Goal: Task Accomplishment & Management: Manage account settings

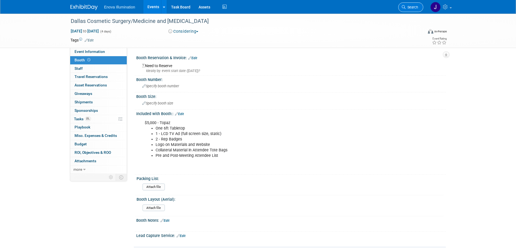
click at [416, 6] on span "Search" at bounding box center [412, 7] width 13 height 4
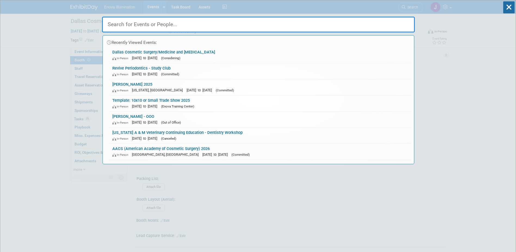
click at [401, 19] on input "text" at bounding box center [258, 25] width 313 height 16
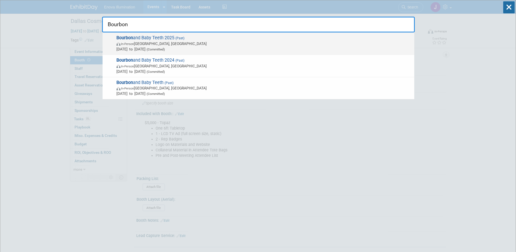
type input "Bourbon"
click at [150, 40] on span "Bourbon and Baby Teeth 2025 (Past) In-Person [GEOGRAPHIC_DATA], [GEOGRAPHIC_DAT…" at bounding box center [263, 43] width 297 height 17
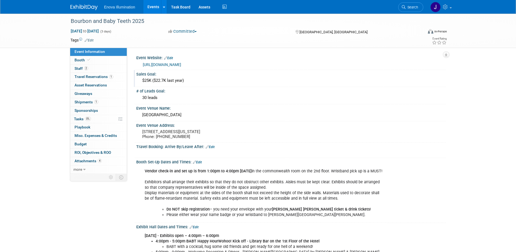
click at [151, 76] on div "$25K ($22.7K last year)" at bounding box center [291, 80] width 302 height 8
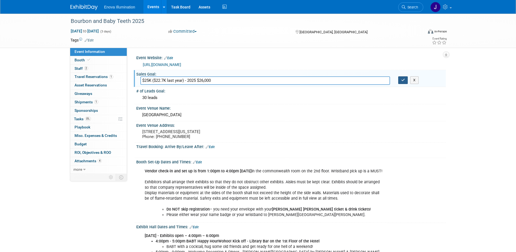
type input "$25K ($22.7K last year) - 2025 $26,000"
click at [402, 82] on button "button" at bounding box center [404, 80] width 10 height 8
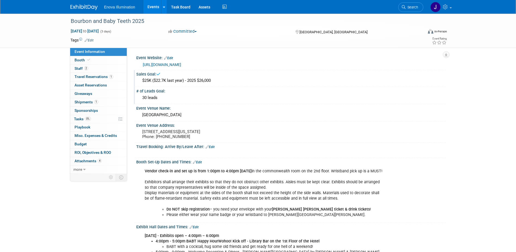
click at [184, 94] on div "30 leads" at bounding box center [291, 97] width 302 height 8
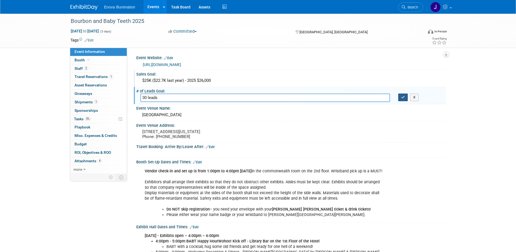
click at [404, 98] on icon "button" at bounding box center [404, 97] width 4 height 4
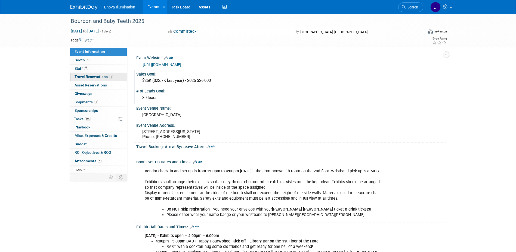
click at [86, 77] on span "Travel Reservations 1" at bounding box center [94, 76] width 39 height 4
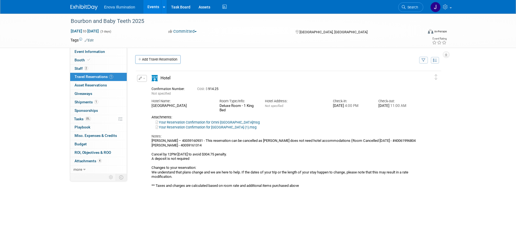
click at [147, 78] on div "Edit Reservation Delete Reservation" at bounding box center [142, 80] width 12 height 10
click at [145, 78] on span "button" at bounding box center [144, 78] width 2 height 1
click at [148, 89] on button "Edit Reservation" at bounding box center [160, 88] width 46 height 8
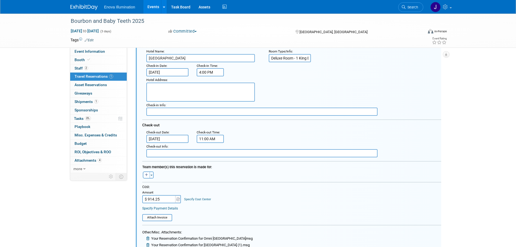
scroll to position [91, 0]
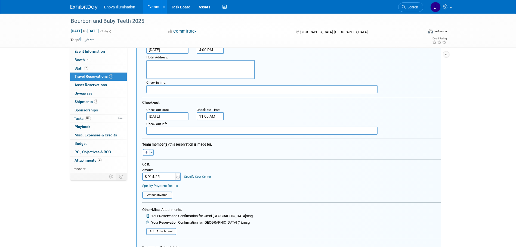
drag, startPoint x: 164, startPoint y: 177, endPoint x: 78, endPoint y: 174, distance: 85.8
click at [83, 175] on div "Event Information Event Info Booth Booth 2 Staff 2 Staff 1 Travel Reservations …" at bounding box center [258, 138] width 384 height 432
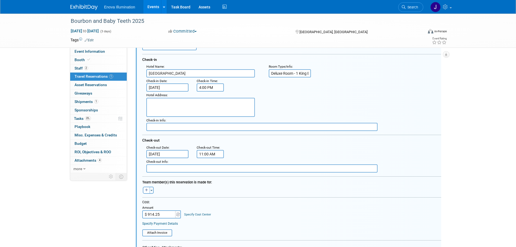
scroll to position [173, 0]
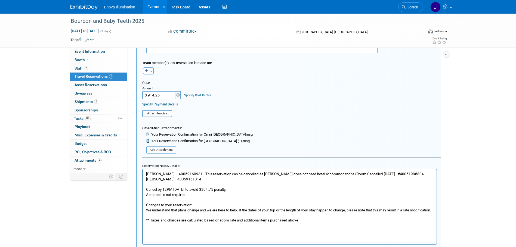
click at [165, 98] on input "$ 914.25" at bounding box center [159, 95] width 34 height 8
drag, startPoint x: 163, startPoint y: 97, endPoint x: 134, endPoint y: 94, distance: 28.4
click at [134, 94] on div "<i class="fas fa-plane" style="padding: 6px 4px 6px 1px;"></i> Flight <i class=…" at bounding box center [288, 83] width 315 height 379
type input "$ 609.50"
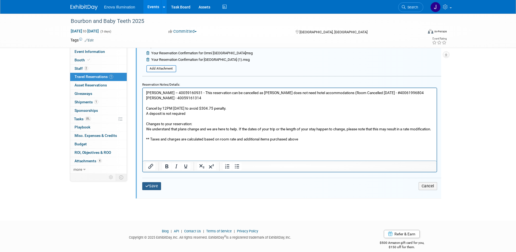
click at [155, 185] on button "Save" at bounding box center [151, 186] width 19 height 8
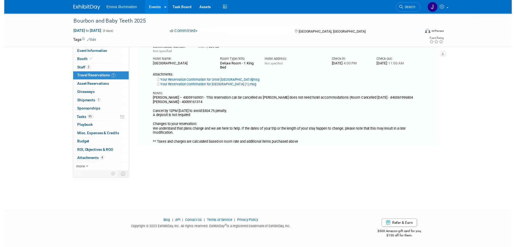
scroll to position [10, 0]
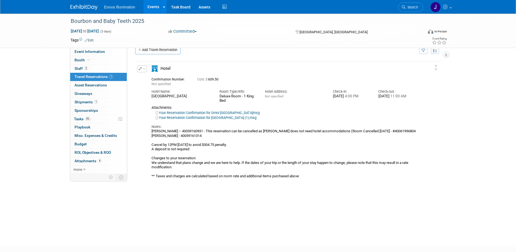
click at [143, 69] on span "button" at bounding box center [144, 68] width 2 height 1
click at [145, 76] on icon "button" at bounding box center [143, 78] width 4 height 4
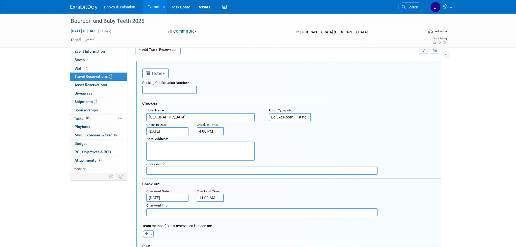
scroll to position [0, 0]
click at [155, 198] on input "Sep 21, 2025" at bounding box center [167, 198] width 42 height 8
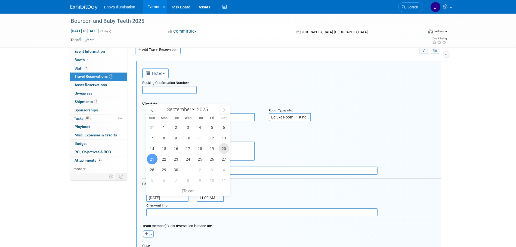
click at [226, 149] on span "20" at bounding box center [224, 148] width 11 height 11
type input "Sep 20, 2025"
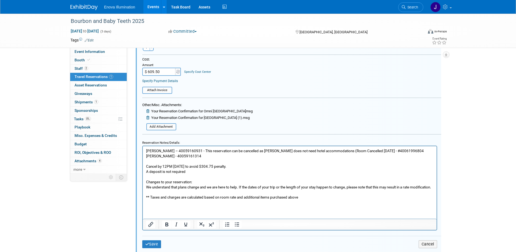
scroll to position [200, 0]
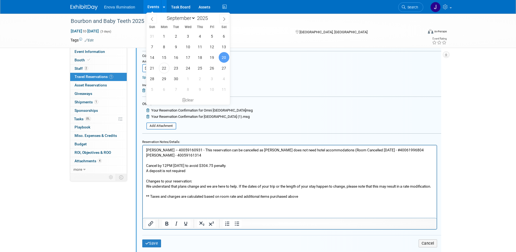
click at [315, 95] on form "<i class="fas fa-plane" style="padding: 6px 4px 6px 1px;"></i> Flight <i class=…" at bounding box center [291, 64] width 299 height 379
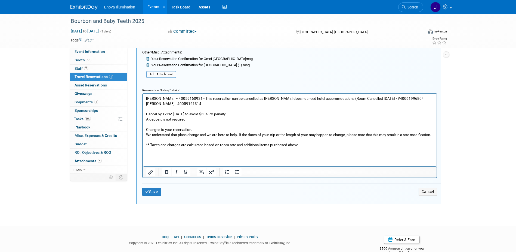
scroll to position [255, 0]
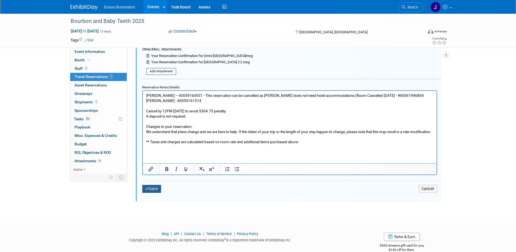
click at [158, 189] on button "Save" at bounding box center [151, 189] width 19 height 8
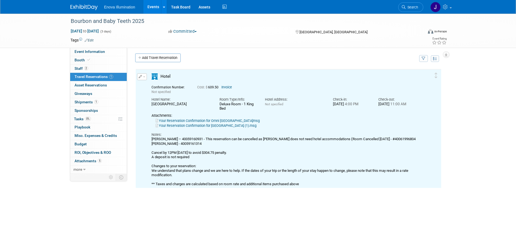
scroll to position [0, 0]
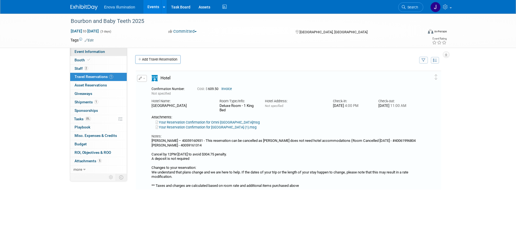
click at [105, 52] on link "Event Information" at bounding box center [98, 52] width 57 height 8
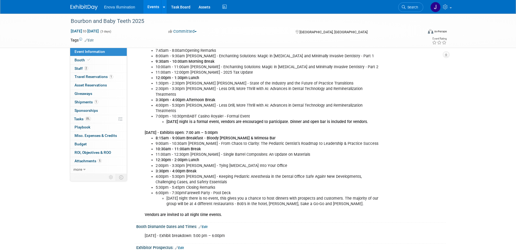
scroll to position [218, 0]
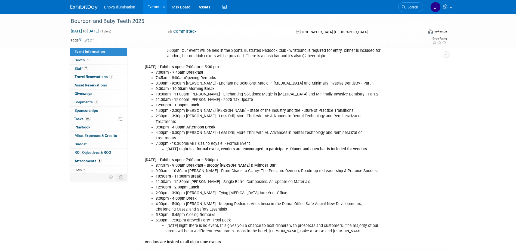
drag, startPoint x: 412, startPoint y: 10, endPoint x: 409, endPoint y: 9, distance: 3.6
click at [412, 10] on link "Search" at bounding box center [411, 7] width 25 height 10
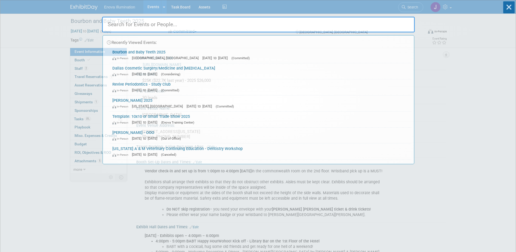
click at [341, 22] on input "text" at bounding box center [258, 25] width 313 height 16
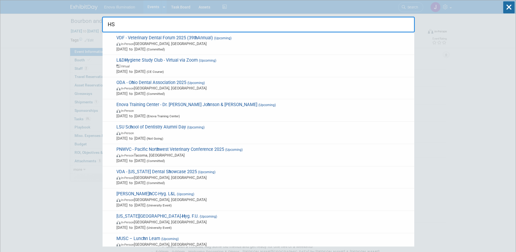
type input "H"
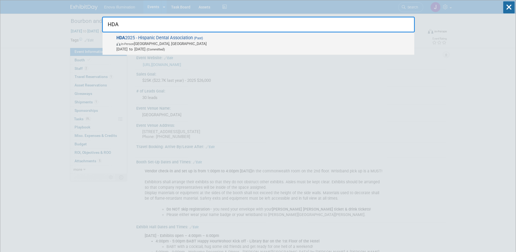
type input "HDA"
click at [126, 41] on span "In-Person Fort Lauderdale, FL" at bounding box center [264, 43] width 295 height 5
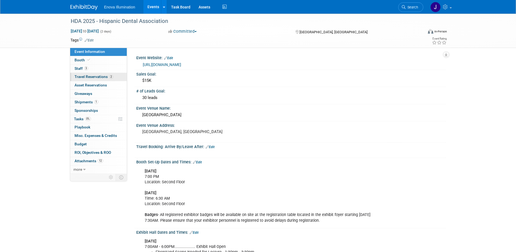
click at [99, 76] on span "Travel Reservations 2" at bounding box center [94, 76] width 39 height 4
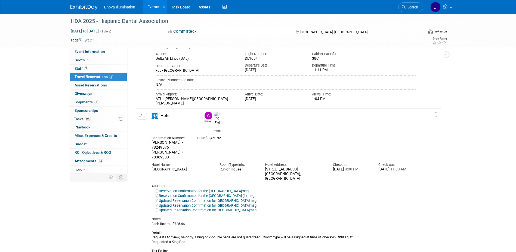
scroll to position [136, 0]
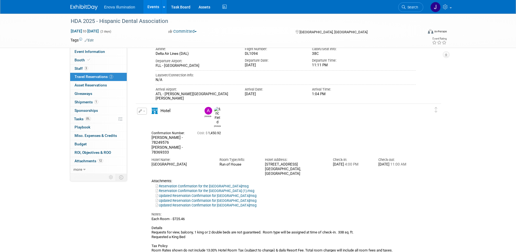
click at [145, 112] on button "button" at bounding box center [142, 111] width 10 height 7
click at [148, 120] on button "Edit Reservation" at bounding box center [160, 121] width 46 height 8
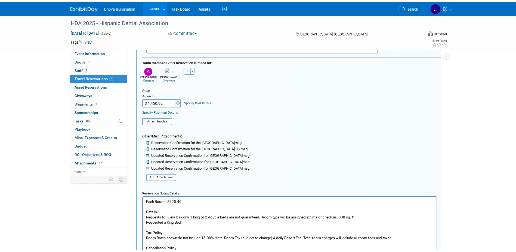
scroll to position [396, 0]
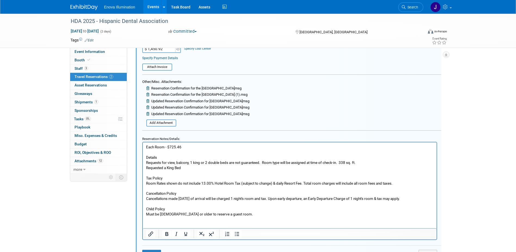
click at [193, 148] on p "Each Room - $725.46 Details Requests for view, balcony, 1 king or 2 double beds…" at bounding box center [290, 180] width 288 height 72
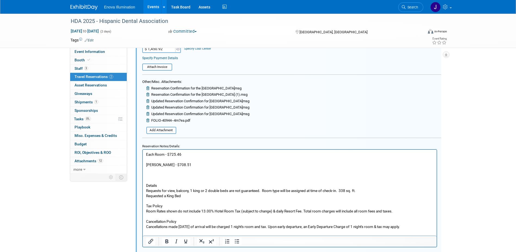
click at [199, 171] on p "Rich Text Area. Press ALT-0 for help." at bounding box center [290, 169] width 288 height 5
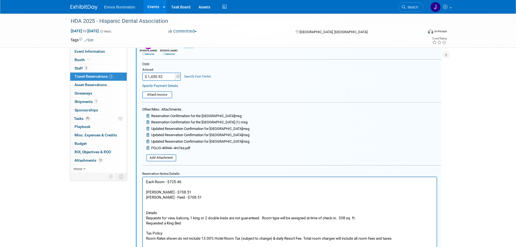
scroll to position [342, 0]
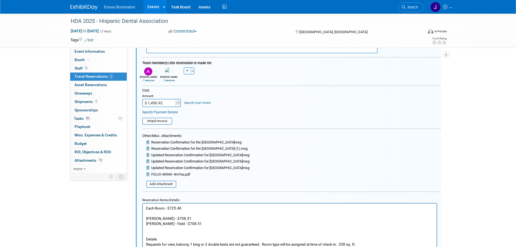
click at [166, 105] on input "$ 1,450.92" at bounding box center [159, 103] width 34 height 8
type input "$ 1,417.02"
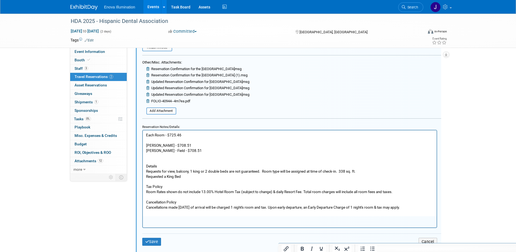
scroll to position [423, 0]
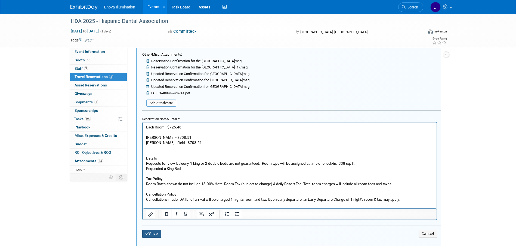
click at [148, 234] on icon "submit" at bounding box center [147, 233] width 4 height 4
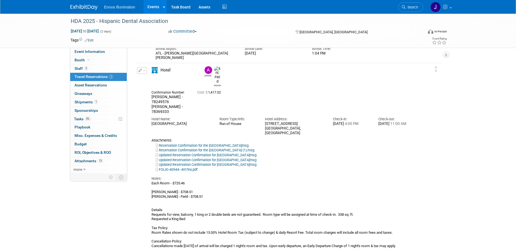
scroll to position [120, 0]
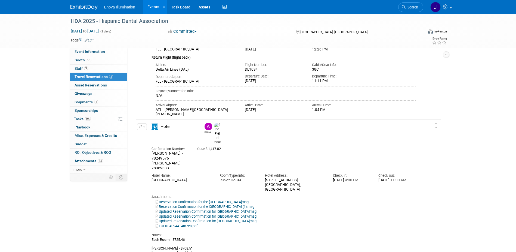
click at [144, 128] on button "button" at bounding box center [142, 126] width 10 height 7
click at [148, 134] on button "Edit Reservation" at bounding box center [160, 136] width 46 height 8
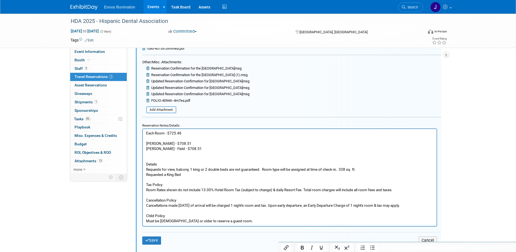
scroll to position [423, 0]
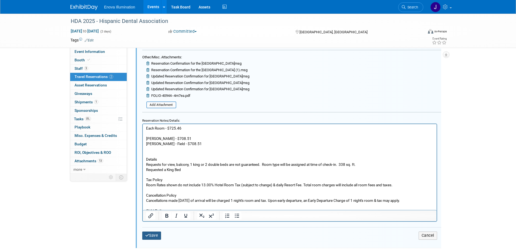
click at [154, 238] on button "Save" at bounding box center [151, 235] width 19 height 8
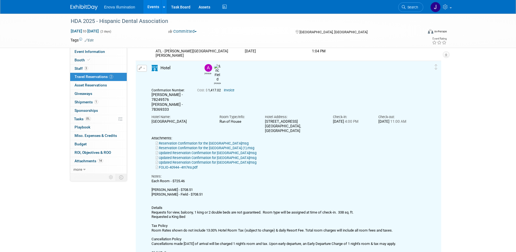
scroll to position [178, 0]
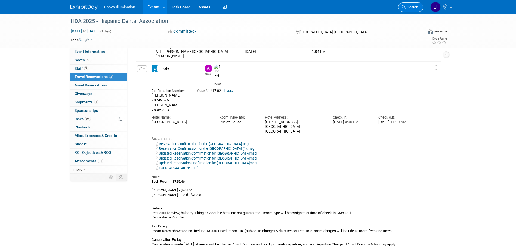
click at [412, 7] on span "Search" at bounding box center [412, 7] width 13 height 4
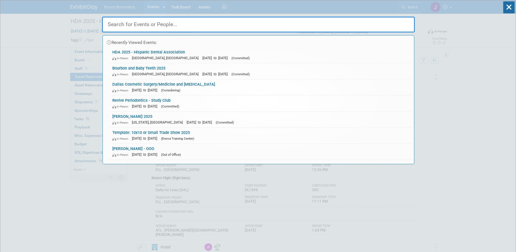
click at [326, 22] on input "text" at bounding box center [258, 25] width 313 height 16
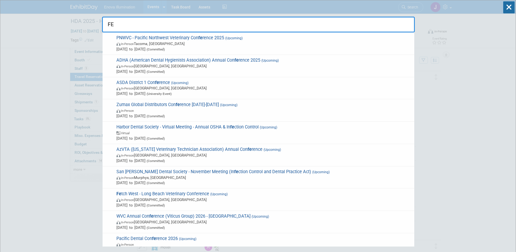
type input "F"
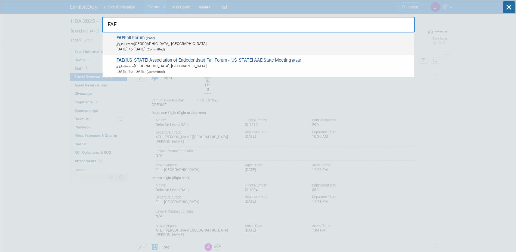
type input "FAE"
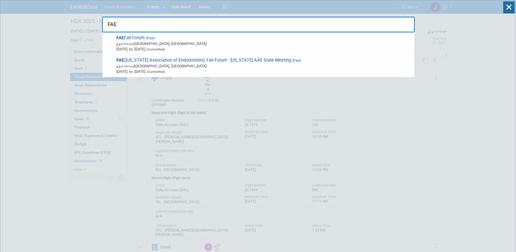
click at [175, 51] on div "FAE Fall Forum (Past) In-Person Orlando, FL Sep 19, 2025 to Sep 20, 2025 (Commi…" at bounding box center [259, 43] width 312 height 22
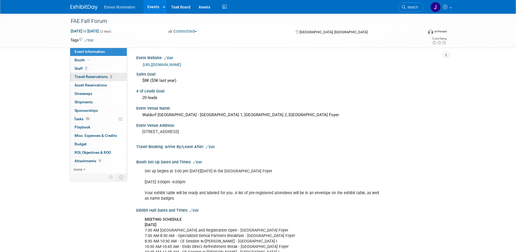
click at [97, 74] on link "2 Travel Reservations 2" at bounding box center [98, 77] width 57 height 8
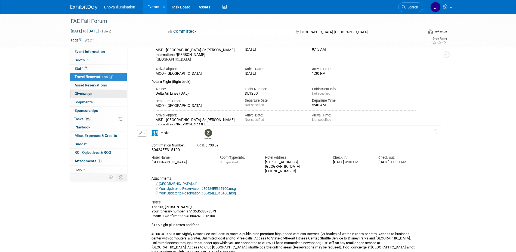
scroll to position [73, 0]
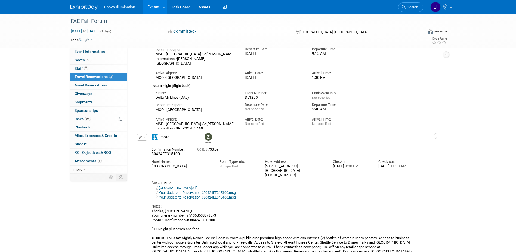
click at [145, 137] on button "button" at bounding box center [142, 137] width 10 height 7
click at [155, 145] on button "Edit Reservation" at bounding box center [160, 147] width 46 height 8
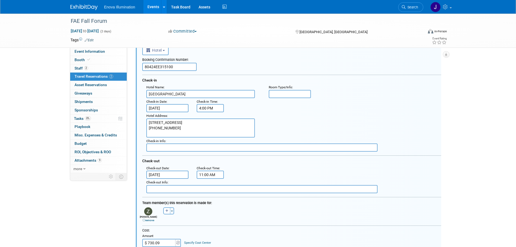
scroll to position [195, 0]
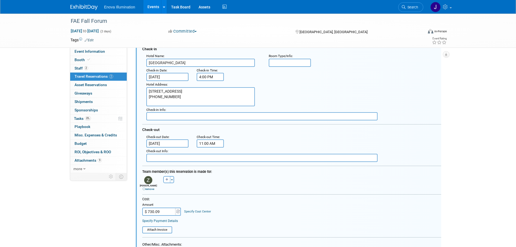
click at [163, 212] on input "$ 730.09" at bounding box center [159, 212] width 34 height 8
type input "$ 748.58"
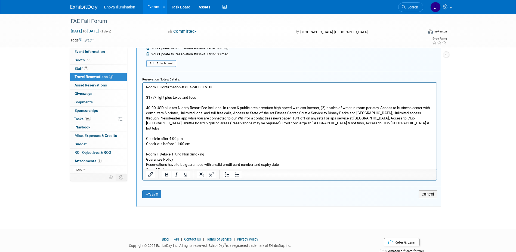
scroll to position [413, 0]
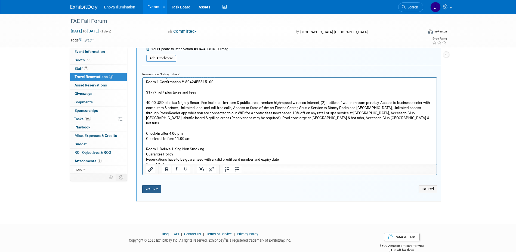
click at [152, 189] on button "Save" at bounding box center [151, 189] width 19 height 8
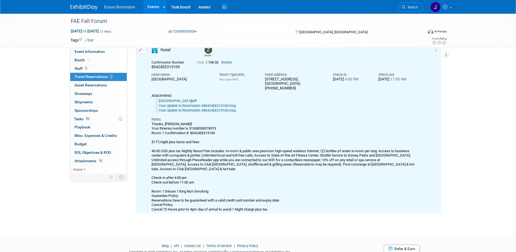
scroll to position [141, 0]
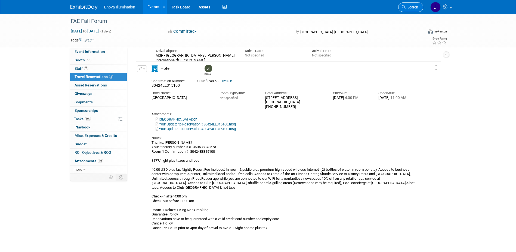
click at [411, 8] on span "Search" at bounding box center [412, 7] width 13 height 4
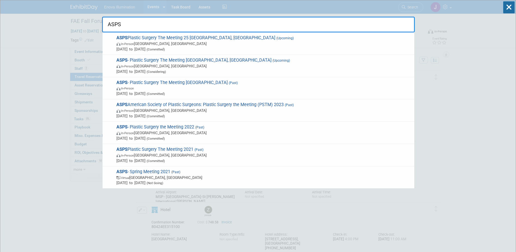
click at [329, 20] on input "ASPS" at bounding box center [258, 25] width 313 height 16
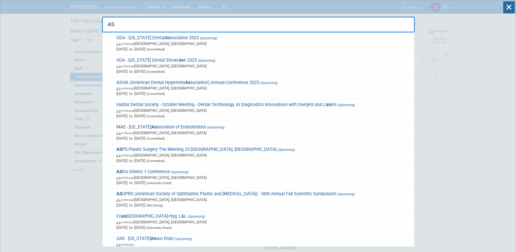
type input "A"
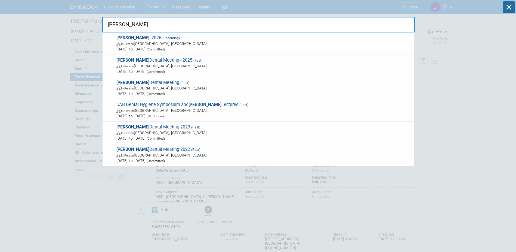
type input "Hinman"
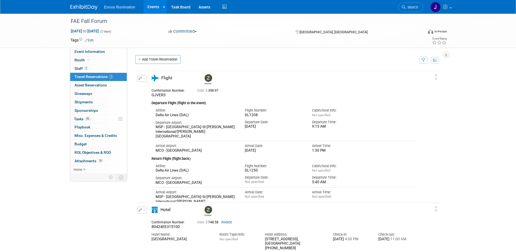
click at [85, 5] on img at bounding box center [84, 7] width 27 height 5
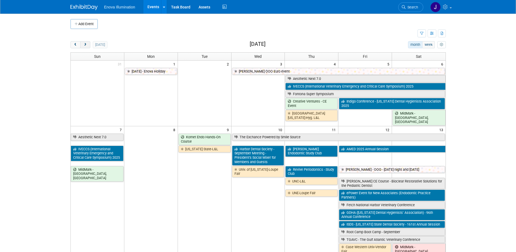
click at [87, 43] on span "next" at bounding box center [85, 45] width 4 height 4
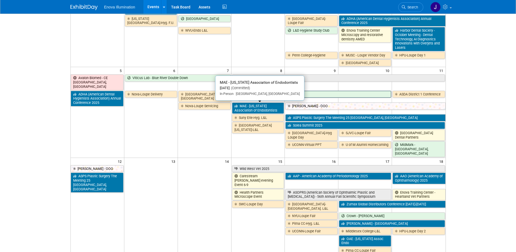
scroll to position [109, 0]
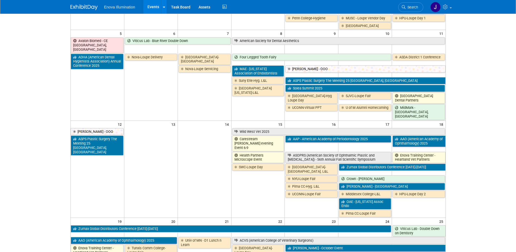
drag, startPoint x: 416, startPoint y: 7, endPoint x: 376, endPoint y: 15, distance: 41.4
click at [416, 7] on span "Search" at bounding box center [412, 7] width 13 height 4
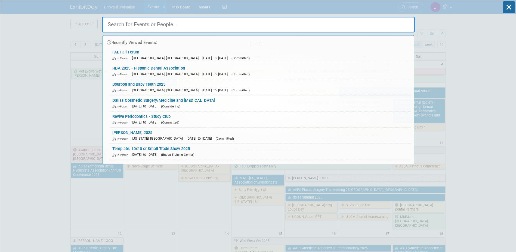
click at [351, 26] on input "text" at bounding box center [258, 25] width 313 height 16
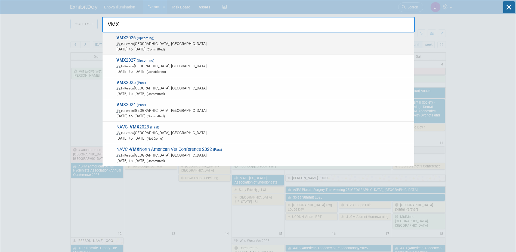
type input "VMX"
click at [149, 44] on span "In-Person [GEOGRAPHIC_DATA], [GEOGRAPHIC_DATA]" at bounding box center [264, 43] width 295 height 5
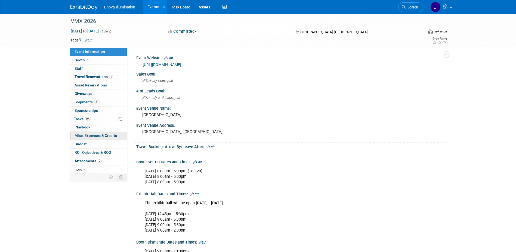
click at [82, 135] on span "Misc. Expenses & Credits 0" at bounding box center [96, 135] width 42 height 4
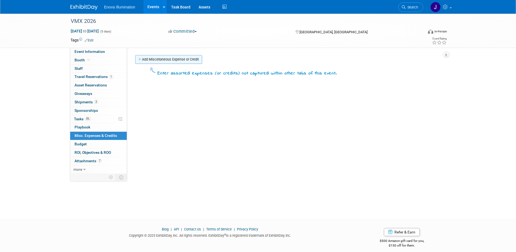
click at [190, 60] on link "Add Miscellaneous Expense or Credit" at bounding box center [168, 59] width 67 height 9
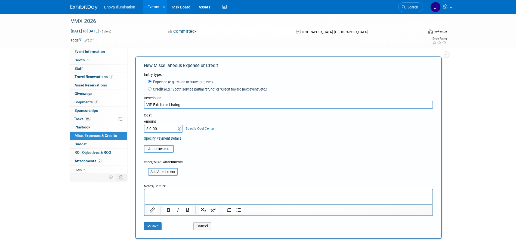
type input "VIP Exhibitor Listing"
click at [164, 128] on input "$ 0.00" at bounding box center [161, 128] width 34 height 8
type input "$ 515.00"
click at [165, 173] on input "file" at bounding box center [145, 171] width 65 height 7
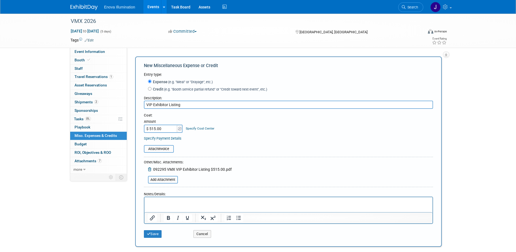
click at [155, 201] on p "Rich Text Area. Press ALT-0 for help." at bounding box center [289, 201] width 282 height 5
click at [150, 235] on icon "submit" at bounding box center [149, 234] width 4 height 4
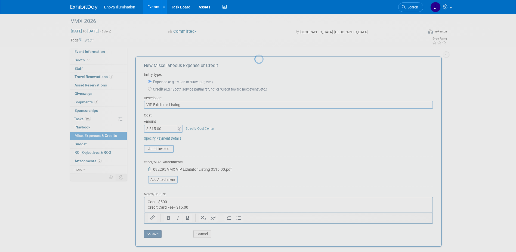
scroll to position [5, 0]
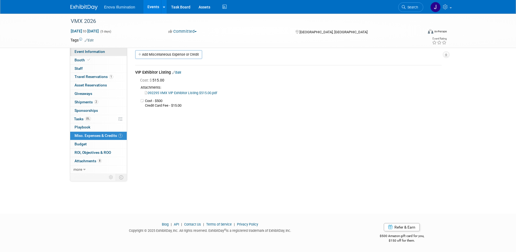
click at [93, 51] on span "Event Information" at bounding box center [90, 51] width 30 height 4
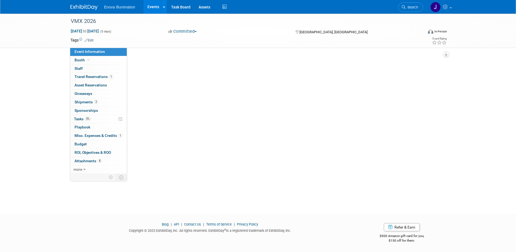
scroll to position [0, 0]
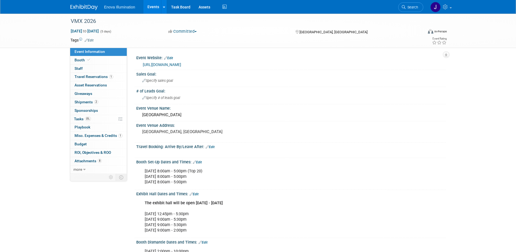
drag, startPoint x: 411, startPoint y: 8, endPoint x: 401, endPoint y: 11, distance: 10.6
click at [411, 8] on span "Search" at bounding box center [412, 7] width 13 height 4
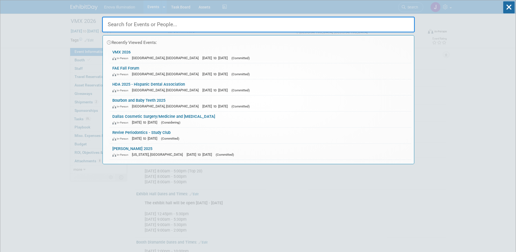
click at [374, 23] on input "text" at bounding box center [258, 25] width 313 height 16
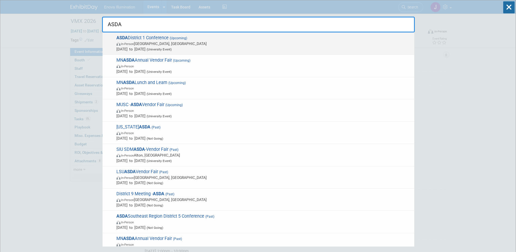
type input "ASDA"
click at [170, 38] on span "(Upcoming)" at bounding box center [178, 38] width 19 height 4
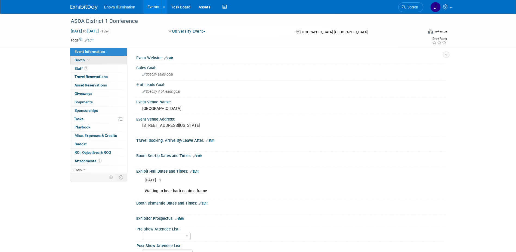
click at [95, 57] on link "Booth" at bounding box center [98, 60] width 57 height 8
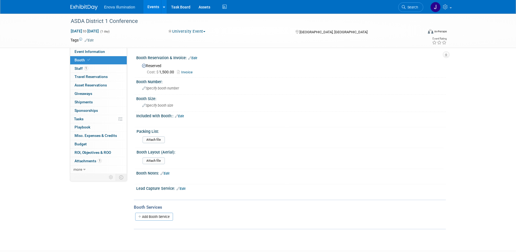
click at [197, 59] on link "Edit" at bounding box center [192, 58] width 9 height 4
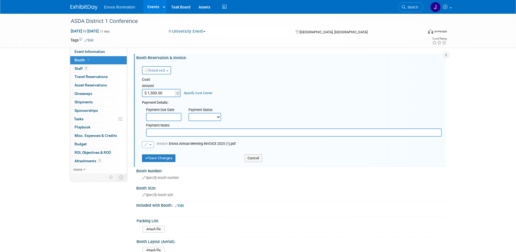
click at [166, 131] on input "text" at bounding box center [294, 132] width 296 height 8
click at [246, 133] on input "Check Approved" at bounding box center [294, 132] width 296 height 8
type input "Check Approved [DATE]"
click at [154, 158] on button "Save Changes" at bounding box center [159, 158] width 34 height 8
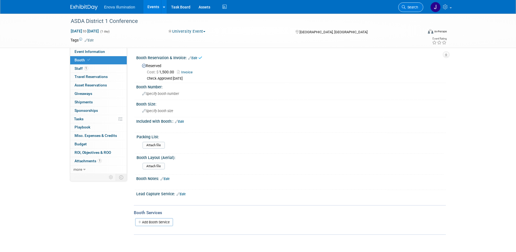
click at [416, 8] on span "Search" at bounding box center [412, 7] width 13 height 4
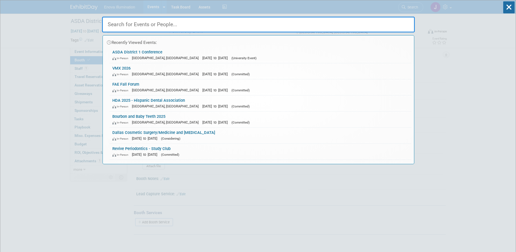
click at [158, 24] on input "text" at bounding box center [258, 25] width 313 height 16
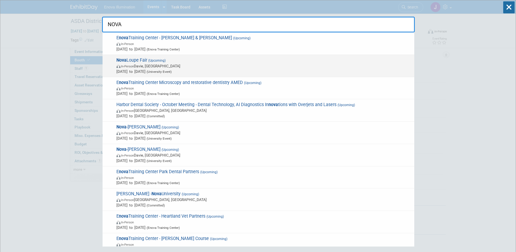
type input "NOVA"
click at [128, 67] on span "In-Person" at bounding box center [127, 67] width 13 height 4
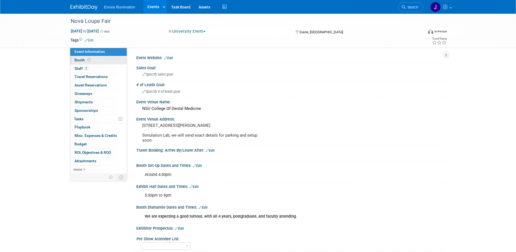
click at [97, 60] on link "Booth" at bounding box center [98, 60] width 57 height 8
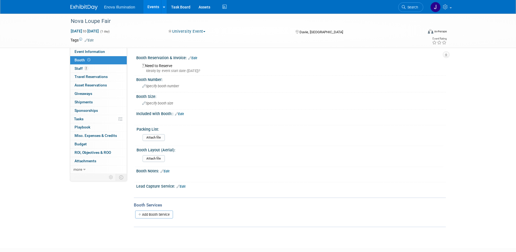
click at [195, 58] on link "Edit" at bounding box center [192, 58] width 9 height 4
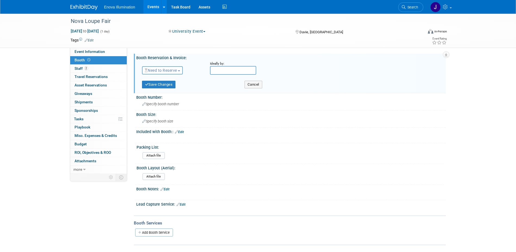
click at [160, 72] on span "Need to Reserve" at bounding box center [161, 70] width 32 height 4
click at [163, 87] on link "Reserved" at bounding box center [171, 87] width 58 height 8
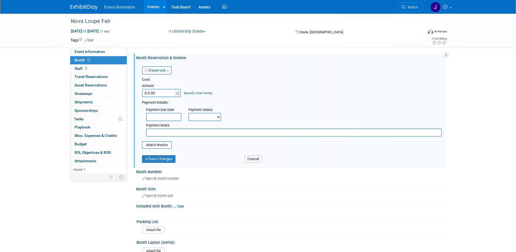
click at [162, 91] on input "$ 0.00" at bounding box center [159, 93] width 34 height 8
type input "$ 500.00"
click at [162, 157] on button "Save Changes" at bounding box center [159, 159] width 34 height 8
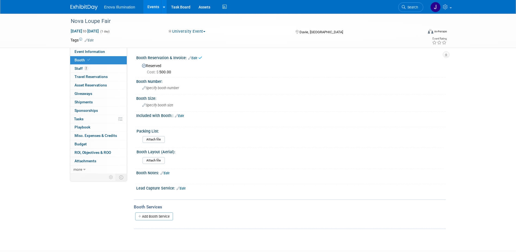
click at [197, 57] on link "Edit" at bounding box center [192, 58] width 9 height 4
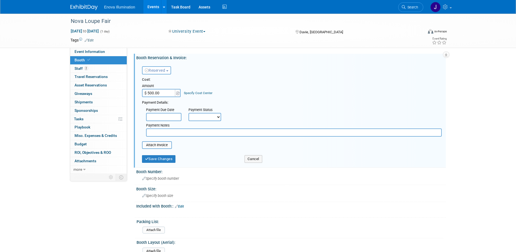
click at [161, 134] on input "text" at bounding box center [294, 132] width 296 height 8
type input "Check Approved 9/18/25"
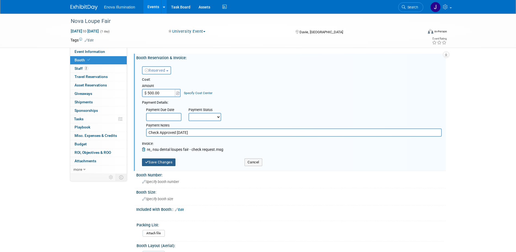
click at [169, 162] on button "Save Changes" at bounding box center [159, 162] width 34 height 8
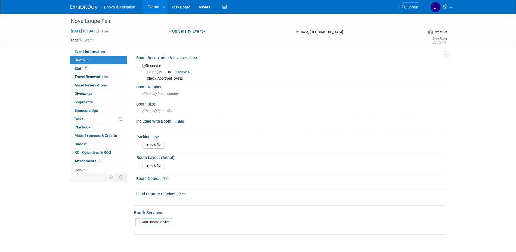
drag, startPoint x: 409, startPoint y: 8, endPoint x: 403, endPoint y: 9, distance: 6.3
click at [409, 8] on span "Search" at bounding box center [412, 7] width 13 height 4
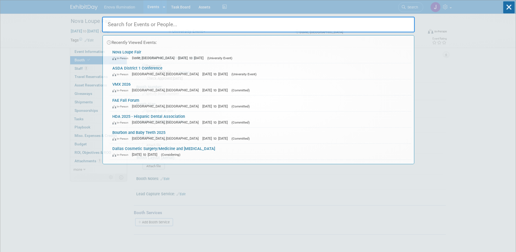
click at [370, 19] on input "text" at bounding box center [258, 25] width 313 height 16
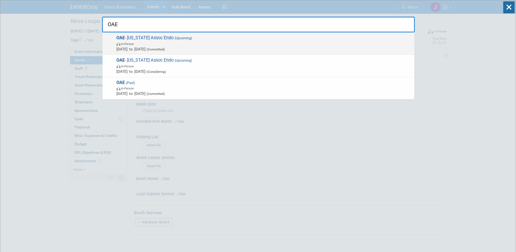
type input "OAE"
click at [130, 42] on span "In-Person" at bounding box center [264, 43] width 295 height 5
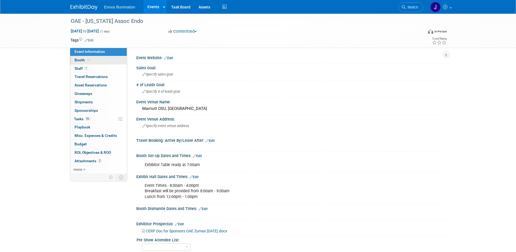
click at [114, 62] on link "Booth" at bounding box center [98, 60] width 57 height 8
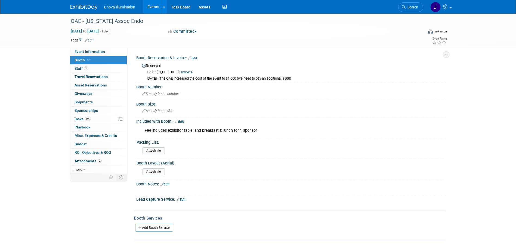
click at [196, 57] on link "Edit" at bounding box center [192, 58] width 9 height 4
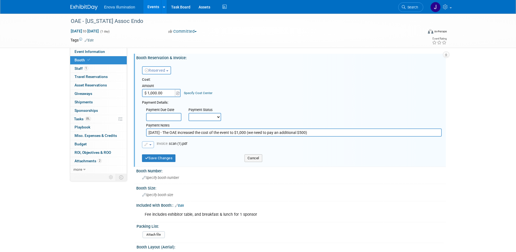
click at [329, 133] on input "9/17/25 - The OAE increased the cost of the event to $1,000 (we need to pay an …" at bounding box center [294, 132] width 296 height 8
type input "9/17/25 - The OAE increased the cost of the event to $1,000 (we need to pay an …"
click at [158, 158] on button "Save Changes" at bounding box center [159, 158] width 34 height 8
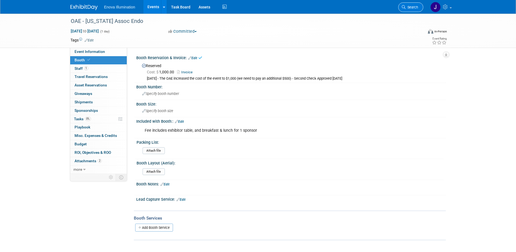
click at [414, 9] on span "Search" at bounding box center [412, 7] width 13 height 4
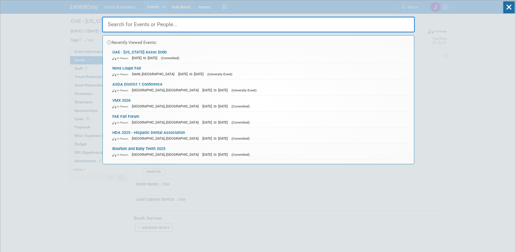
click at [374, 25] on input "text" at bounding box center [258, 25] width 313 height 16
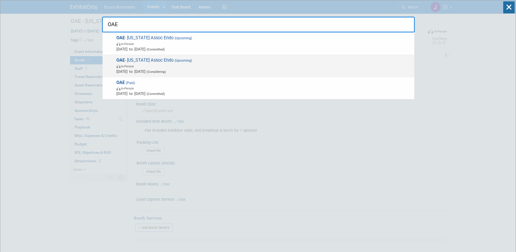
type input "OAE"
click at [167, 64] on span "In-Person" at bounding box center [264, 65] width 295 height 5
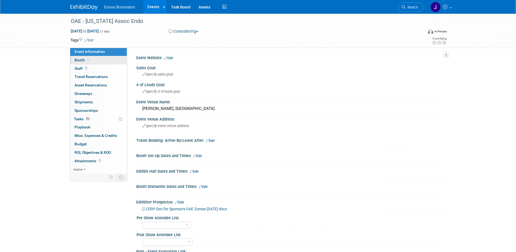
click at [101, 60] on link "Booth" at bounding box center [98, 60] width 57 height 8
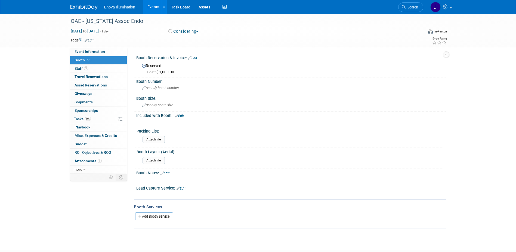
click at [194, 57] on link "Edit" at bounding box center [192, 58] width 9 height 4
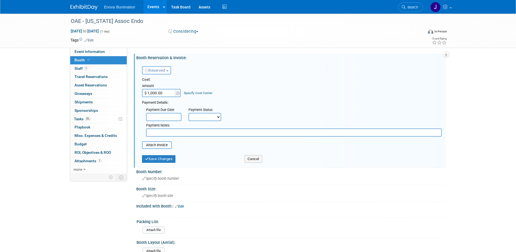
click at [158, 132] on input "text" at bounding box center [294, 132] width 296 height 8
type input "Check Approved [DATE]"
click at [156, 158] on button "Save Changes" at bounding box center [159, 159] width 34 height 8
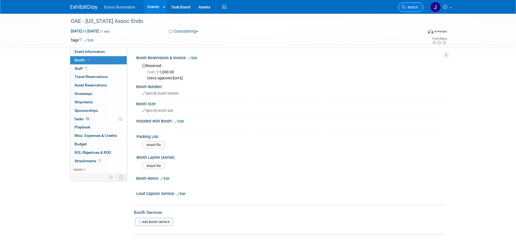
click at [408, 7] on span "Search" at bounding box center [412, 7] width 13 height 4
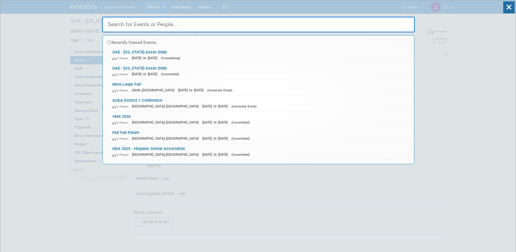
click at [372, 19] on input "text" at bounding box center [258, 25] width 313 height 16
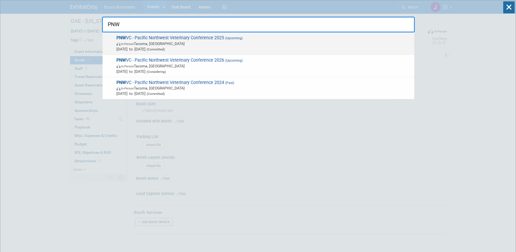
type input "PNW"
click at [113, 39] on div "PNW VC - Pacific Northwest Veterinary Conference 2025 (Upcoming) In-Person [GEO…" at bounding box center [259, 43] width 312 height 22
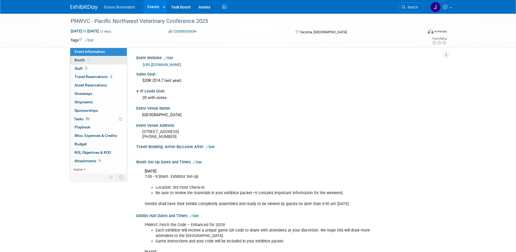
click at [108, 58] on link "Booth" at bounding box center [98, 60] width 57 height 8
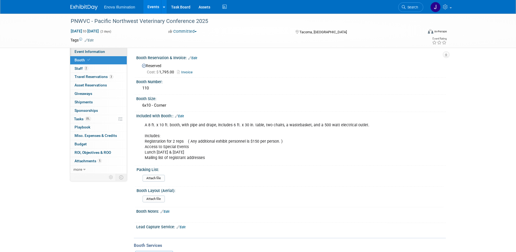
click at [110, 50] on link "Event Information" at bounding box center [98, 52] width 57 height 8
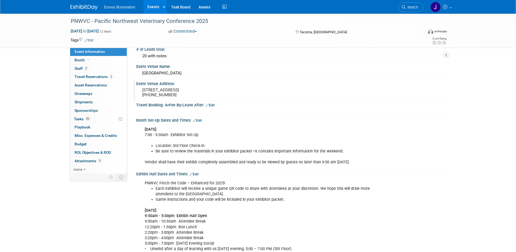
scroll to position [54, 0]
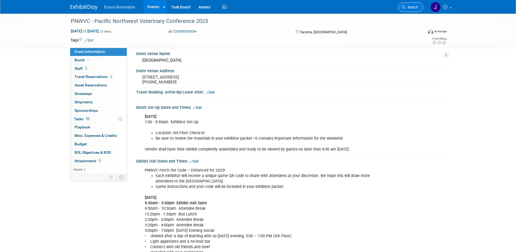
click at [409, 8] on span "Search" at bounding box center [412, 7] width 13 height 4
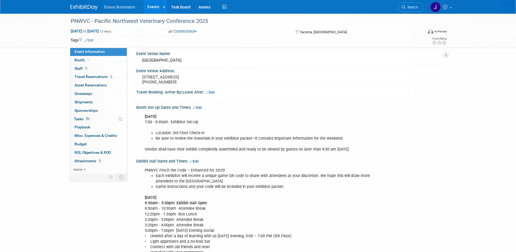
scroll to position [0, 0]
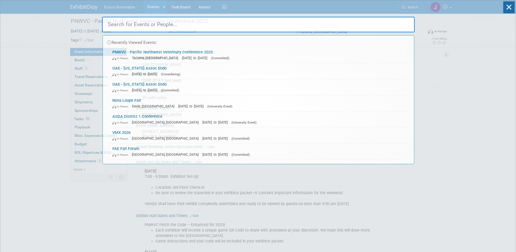
click at [377, 20] on input "text" at bounding box center [258, 25] width 313 height 16
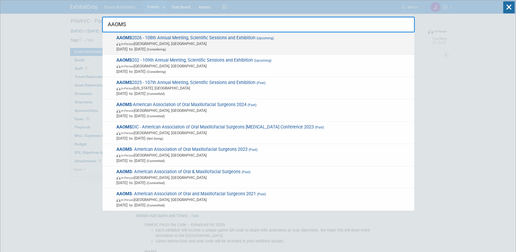
type input "AAOMS"
click at [145, 48] on span "Sep 28, 2026 to Oct 3, 2026 (Considering)" at bounding box center [264, 48] width 295 height 5
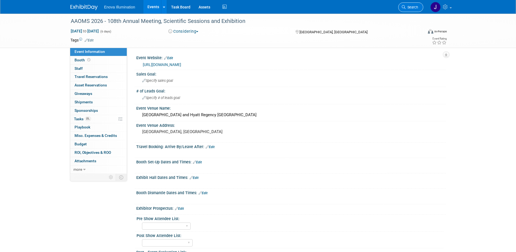
click at [408, 8] on span "Search" at bounding box center [412, 7] width 13 height 4
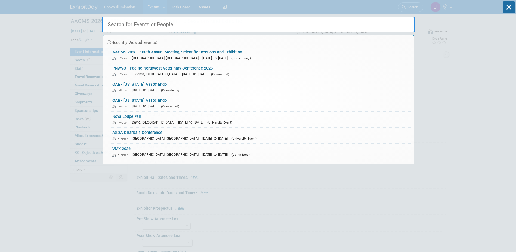
click at [383, 22] on input "text" at bounding box center [258, 25] width 313 height 16
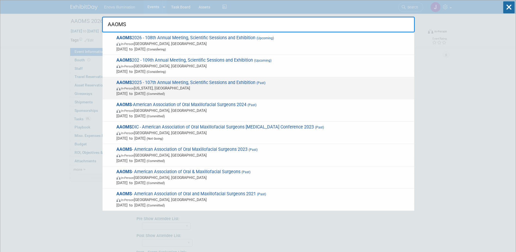
type input "AAOMS"
click at [136, 93] on span "Sep 18, 2025 to Sep 19, 2025 (Committed)" at bounding box center [264, 93] width 295 height 5
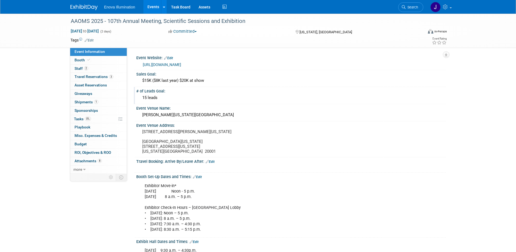
click at [177, 97] on div "15 leads" at bounding box center [291, 97] width 302 height 8
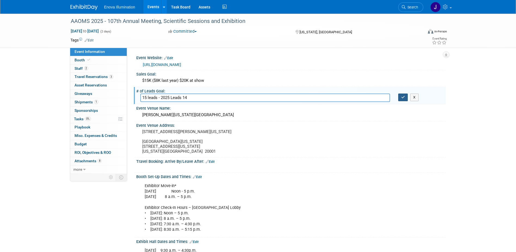
type input "15 leads - 2025 Leads 14"
click at [403, 97] on icon "button" at bounding box center [404, 97] width 4 height 4
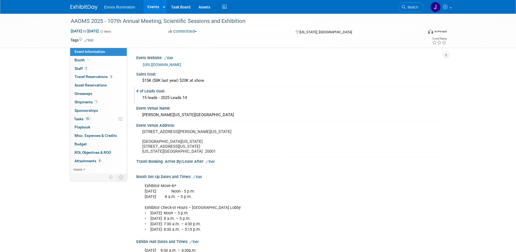
drag, startPoint x: 409, startPoint y: 7, endPoint x: 394, endPoint y: 12, distance: 16.4
click at [409, 7] on span "Search" at bounding box center [412, 7] width 13 height 4
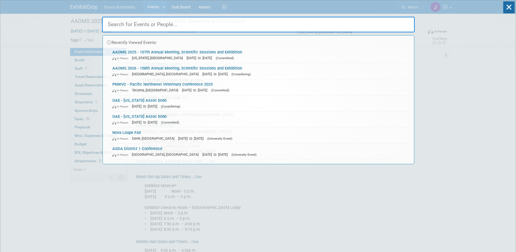
click at [376, 21] on input "text" at bounding box center [258, 25] width 313 height 16
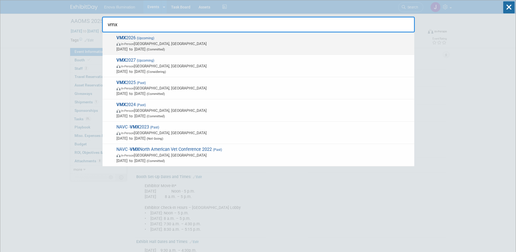
type input "vmx"
click at [156, 44] on span "In-Person Orlando, FL" at bounding box center [264, 43] width 295 height 5
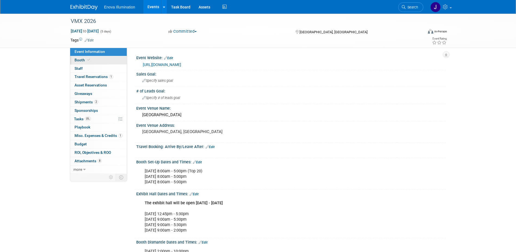
click at [118, 60] on link "Booth" at bounding box center [98, 60] width 57 height 8
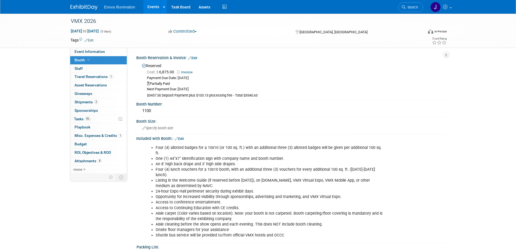
click at [218, 94] on div "$3457.50 Deposit Payment plus $103.13 processing fee - Total $3540.63" at bounding box center [294, 95] width 295 height 5
click at [195, 58] on link "Edit" at bounding box center [192, 58] width 9 height 4
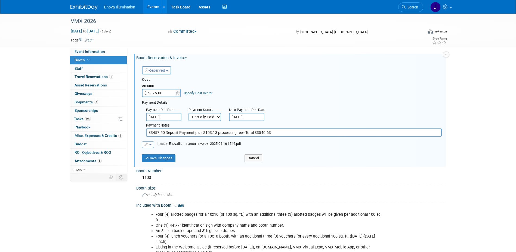
click at [289, 133] on input "$3457.50 Deposit Payment plus $103.13 processing fee - Total $3540.63" at bounding box center [294, 132] width 296 height 8
type input "$3457.50 Deposit Payment plus $103.13 processing fee - Total $3540.63 - Final P…"
click at [167, 157] on button "Save Changes" at bounding box center [159, 158] width 34 height 8
